Goal: Check status: Check status

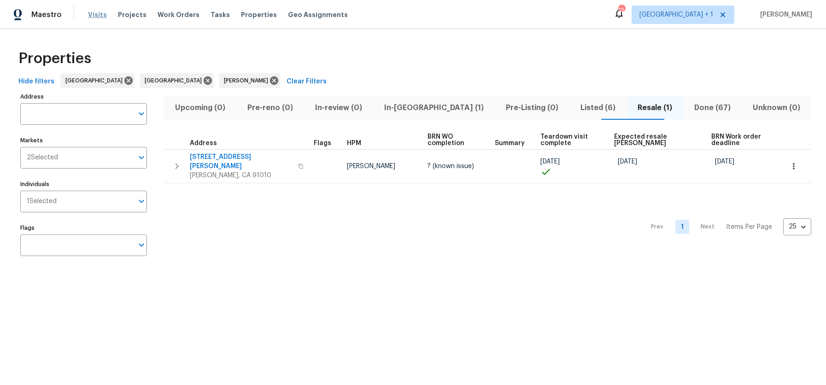
click at [91, 14] on span "Visits" at bounding box center [97, 14] width 19 height 9
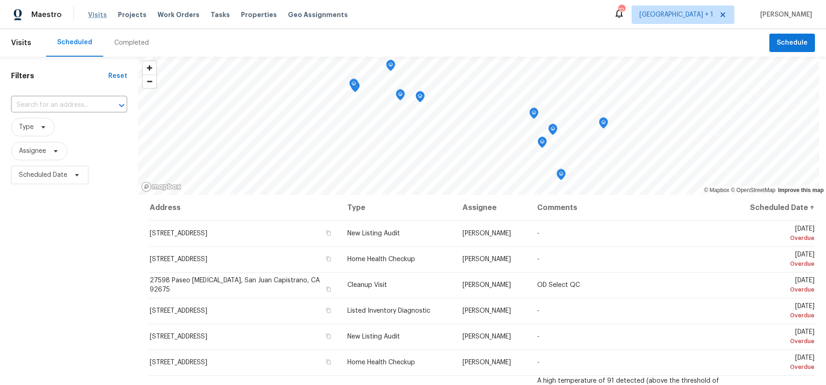
click at [92, 14] on span "Visits" at bounding box center [97, 14] width 19 height 9
click at [55, 175] on span "Scheduled Date" at bounding box center [43, 174] width 48 height 9
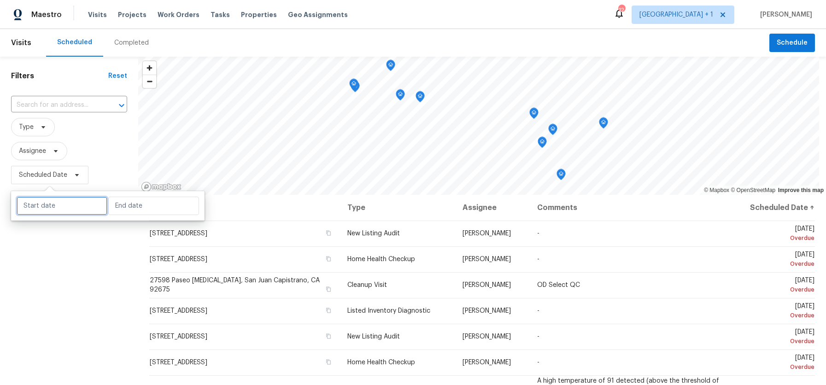
select select "7"
select select "2025"
select select "8"
select select "2025"
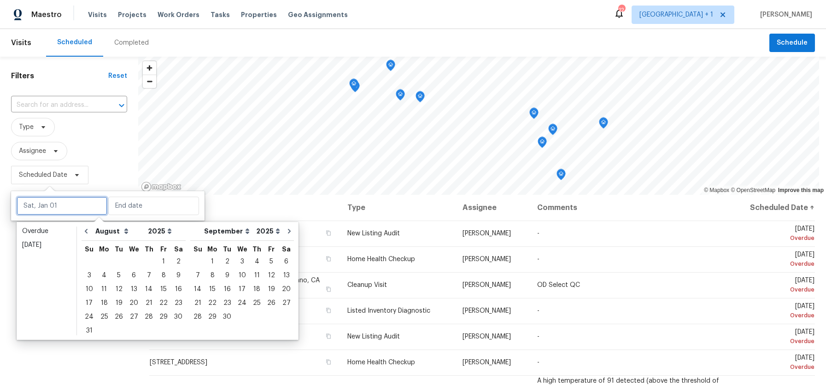
click at [58, 206] on input "text" at bounding box center [62, 206] width 91 height 18
click at [156, 288] on div "15" at bounding box center [163, 289] width 15 height 13
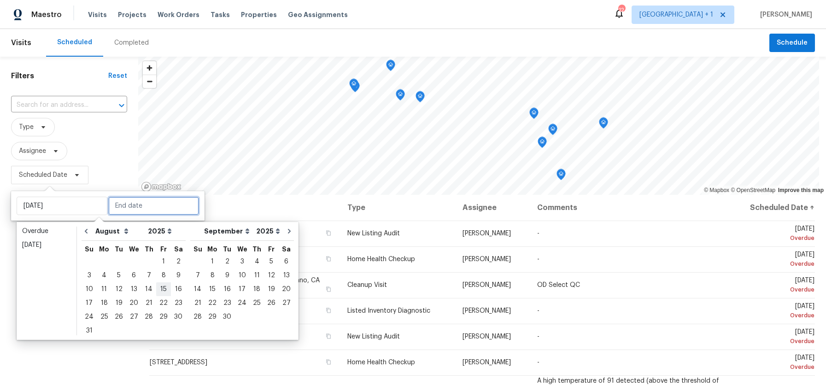
type input "[DATE]"
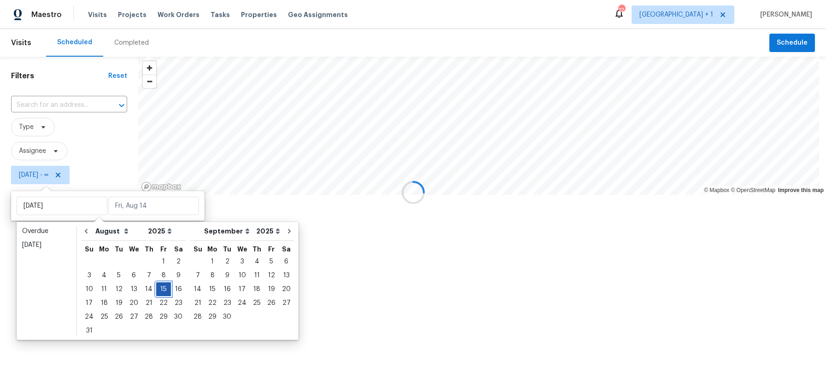
click at [156, 288] on div "15" at bounding box center [163, 289] width 15 height 13
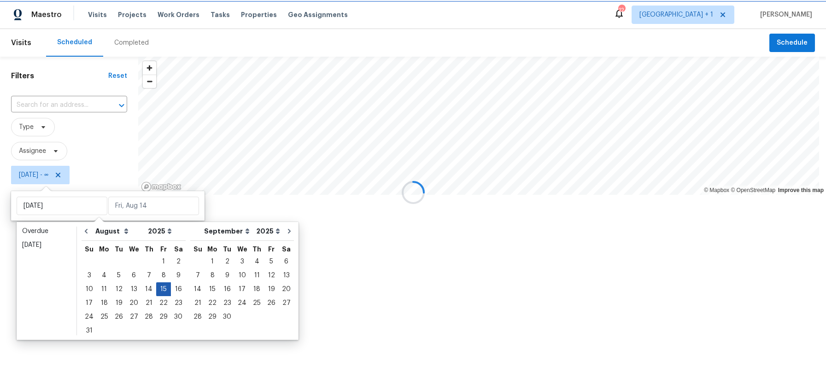
type input "[DATE]"
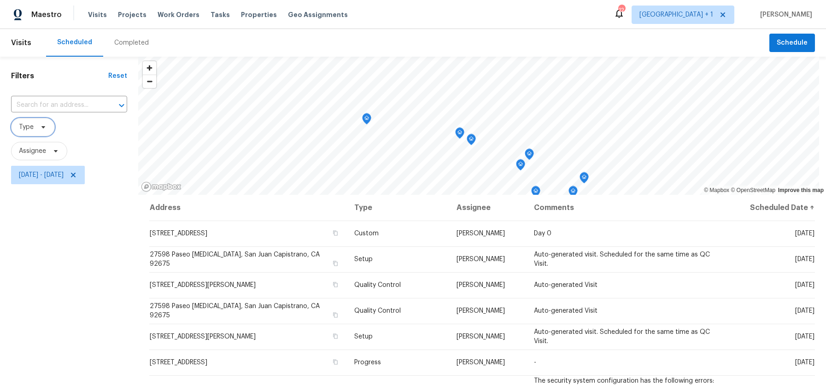
click at [40, 125] on icon at bounding box center [43, 126] width 7 height 7
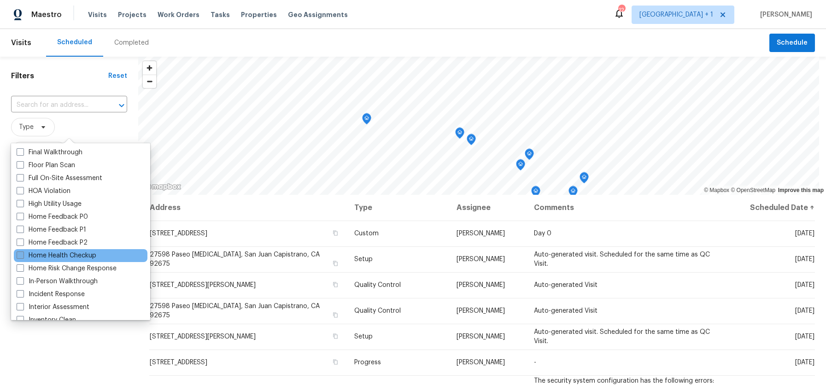
scroll to position [233, 0]
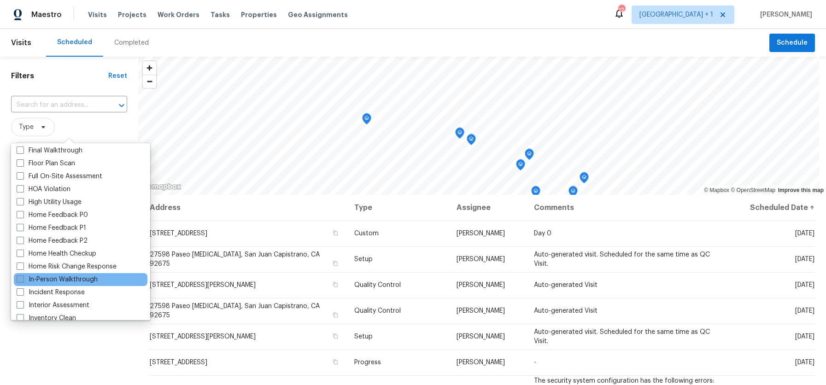
click at [23, 279] on span at bounding box center [20, 279] width 7 height 7
click at [23, 279] on input "In-Person Walkthrough" at bounding box center [20, 278] width 6 height 6
checkbox input "true"
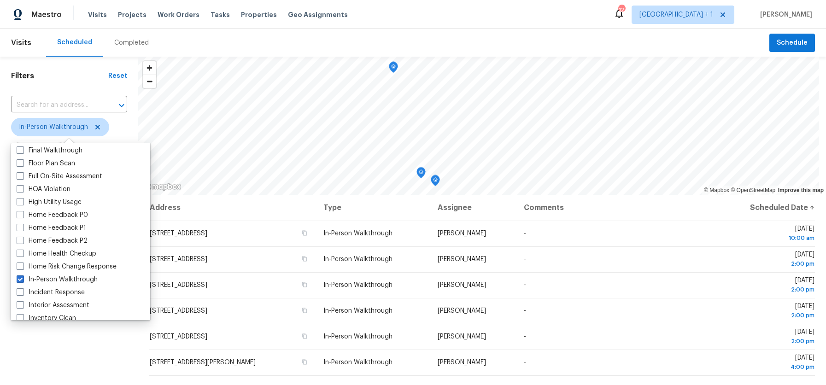
click at [100, 351] on div "Filters Reset ​ In-Person Walkthrough Assignee [DATE] - [DATE]" at bounding box center [69, 280] width 138 height 446
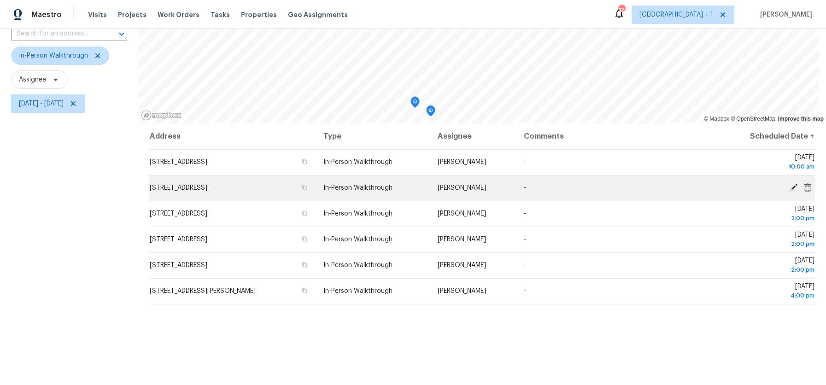
scroll to position [76, 0]
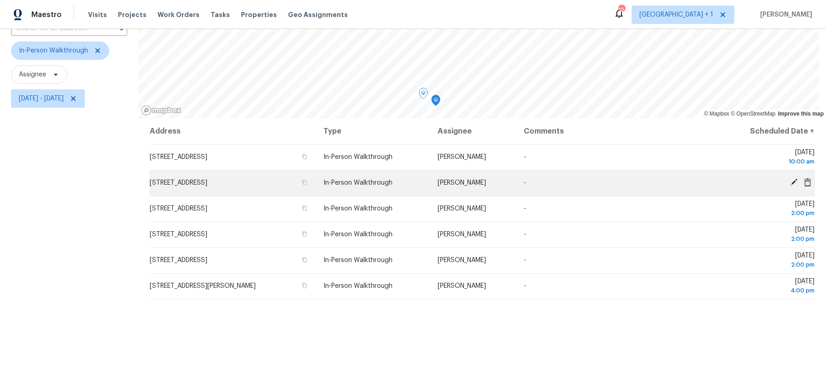
click at [316, 182] on td "[STREET_ADDRESS]" at bounding box center [232, 183] width 167 height 26
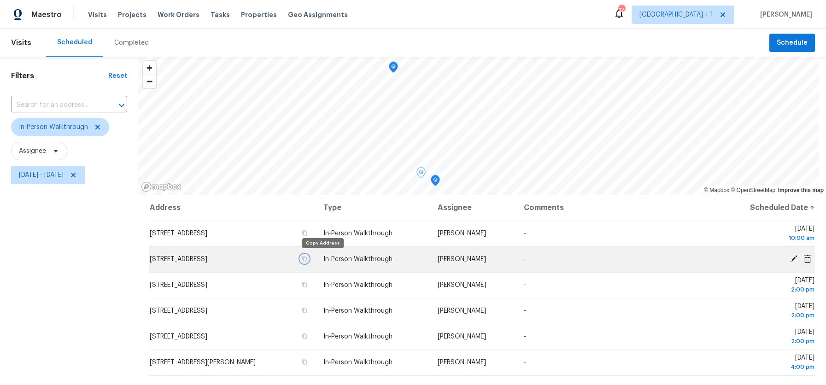
click at [309, 259] on button "button" at bounding box center [304, 259] width 8 height 8
